Goal: Use online tool/utility

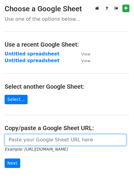
click at [75, 145] on input "url" at bounding box center [65, 140] width 121 height 12
paste input "[URL][DOMAIN_NAME]"
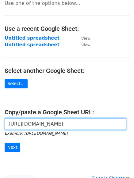
scroll to position [20, 0]
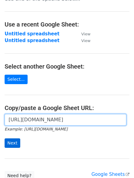
type input "[URL][DOMAIN_NAME]"
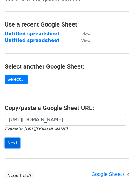
scroll to position [0, 0]
click at [16, 144] on input "Next" at bounding box center [13, 143] width 16 height 9
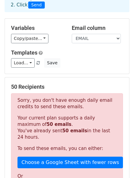
scroll to position [42, 0]
